Goal: Information Seeking & Learning: Learn about a topic

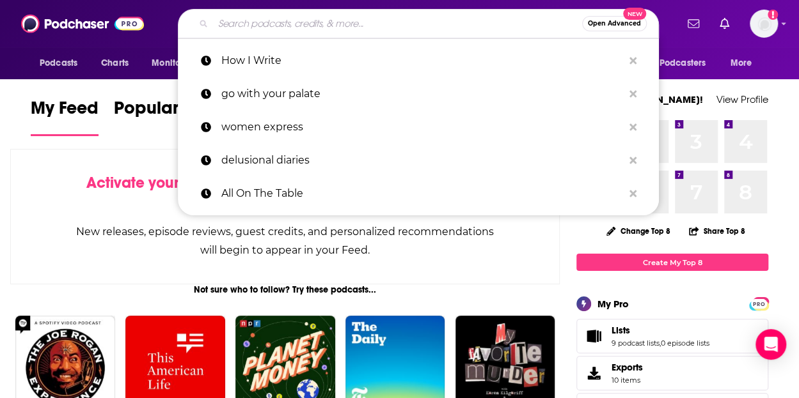
click at [318, 22] on input "Search podcasts, credits, & more..." at bounding box center [397, 23] width 369 height 20
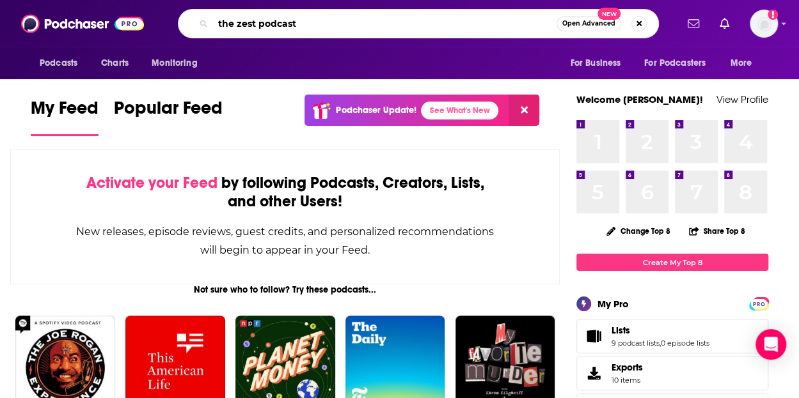
type input "the zest podcast"
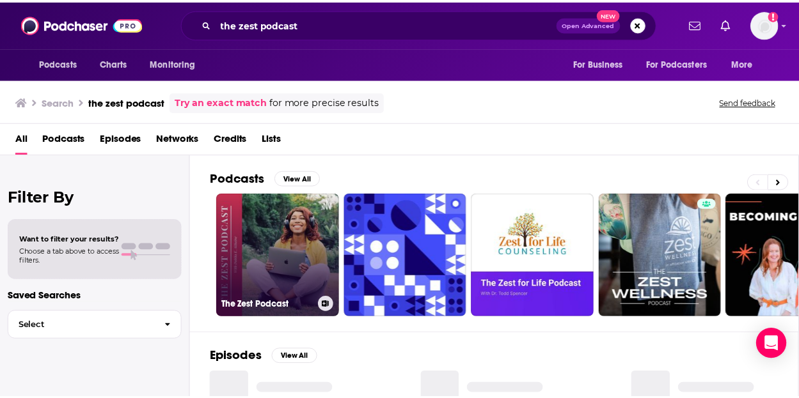
scroll to position [37, 0]
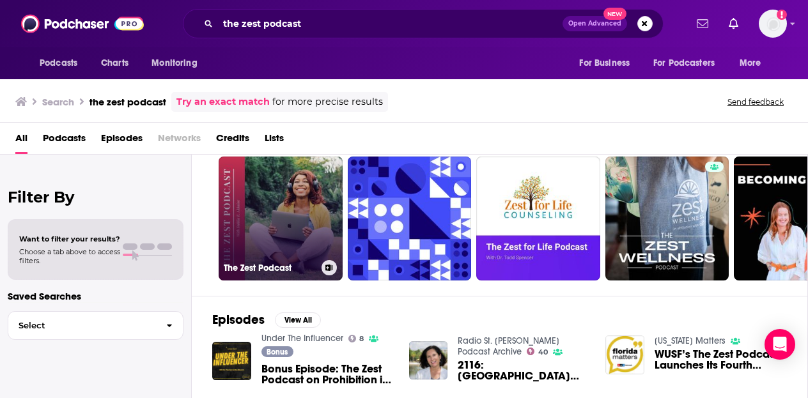
click at [257, 214] on link "The Zest Podcast" at bounding box center [281, 219] width 124 height 124
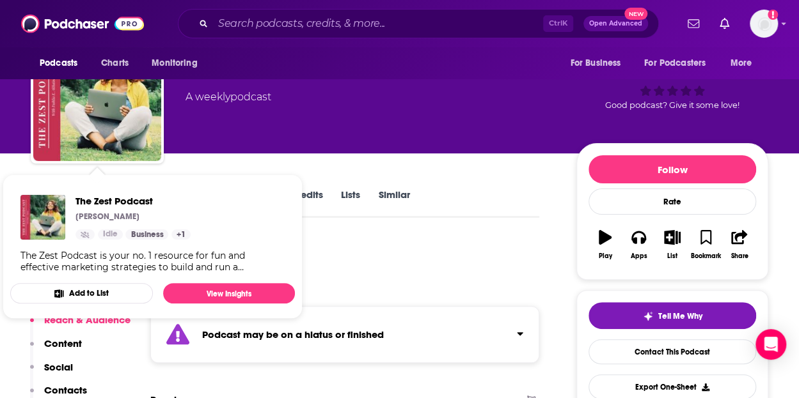
scroll to position [56, 0]
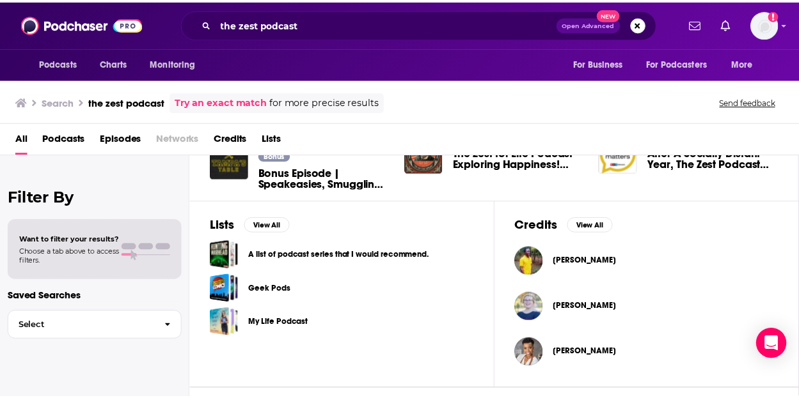
scroll to position [498, 0]
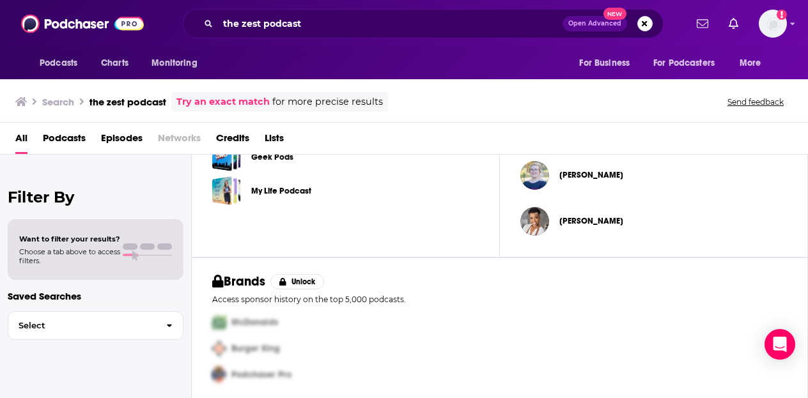
click at [592, 222] on span "[PERSON_NAME]" at bounding box center [592, 221] width 64 height 10
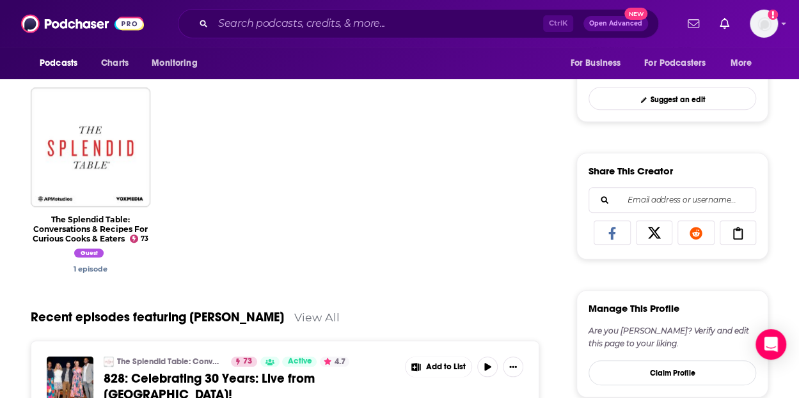
scroll to position [407, 0]
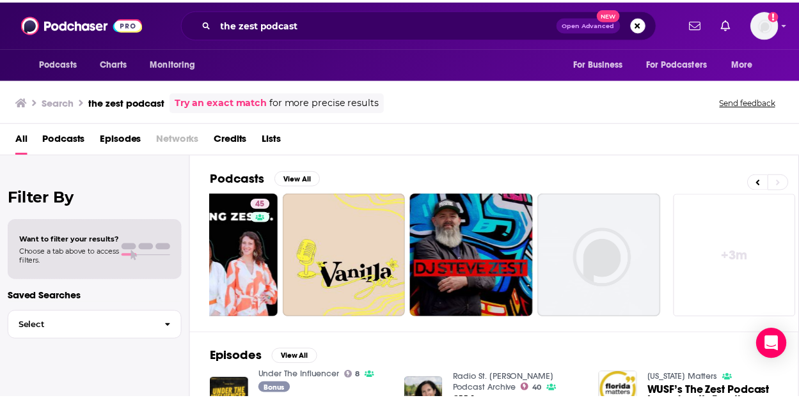
scroll to position [0, 578]
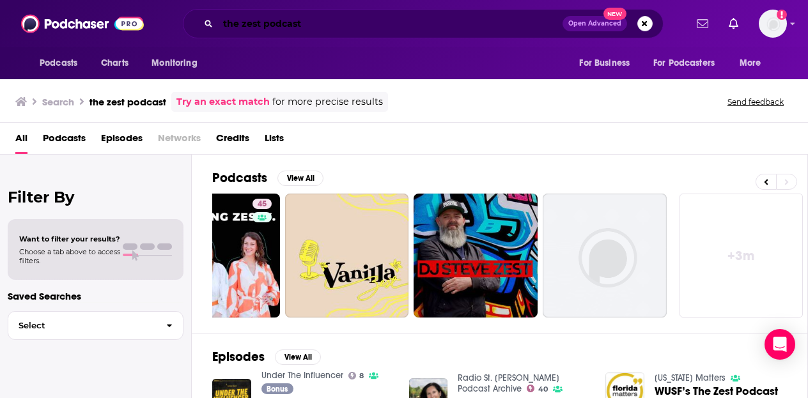
click at [319, 24] on input "the zest podcast" at bounding box center [390, 23] width 345 height 20
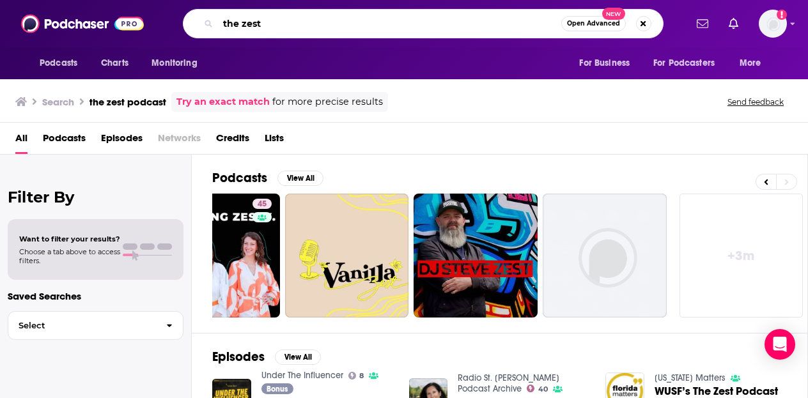
type input "the zest"
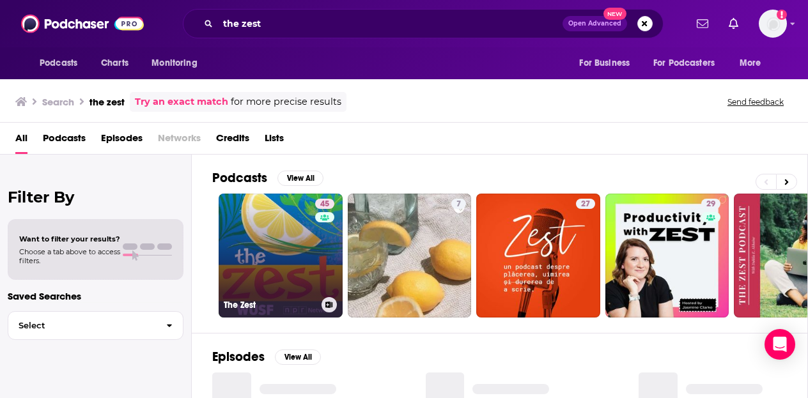
click at [278, 242] on link "45 The Zest" at bounding box center [281, 256] width 124 height 124
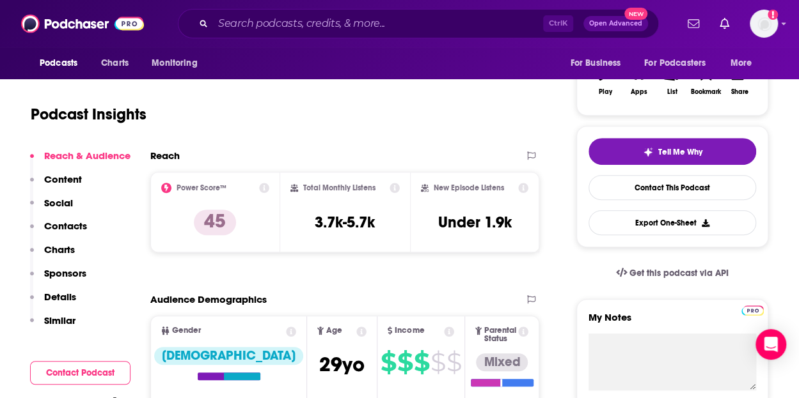
scroll to position [220, 0]
